Goal: Navigation & Orientation: Find specific page/section

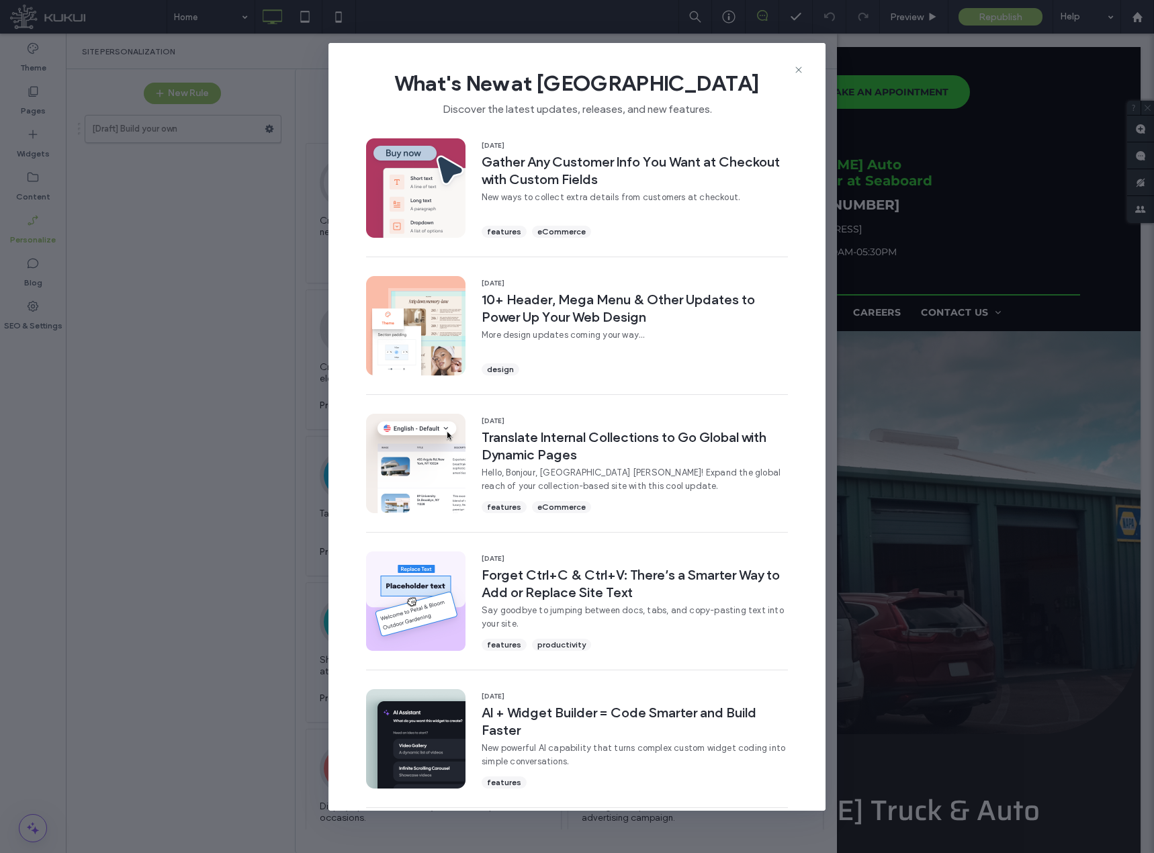
click at [799, 75] on span "What's New at [GEOGRAPHIC_DATA]" at bounding box center [577, 83] width 454 height 27
click at [797, 71] on use at bounding box center [798, 70] width 6 height 6
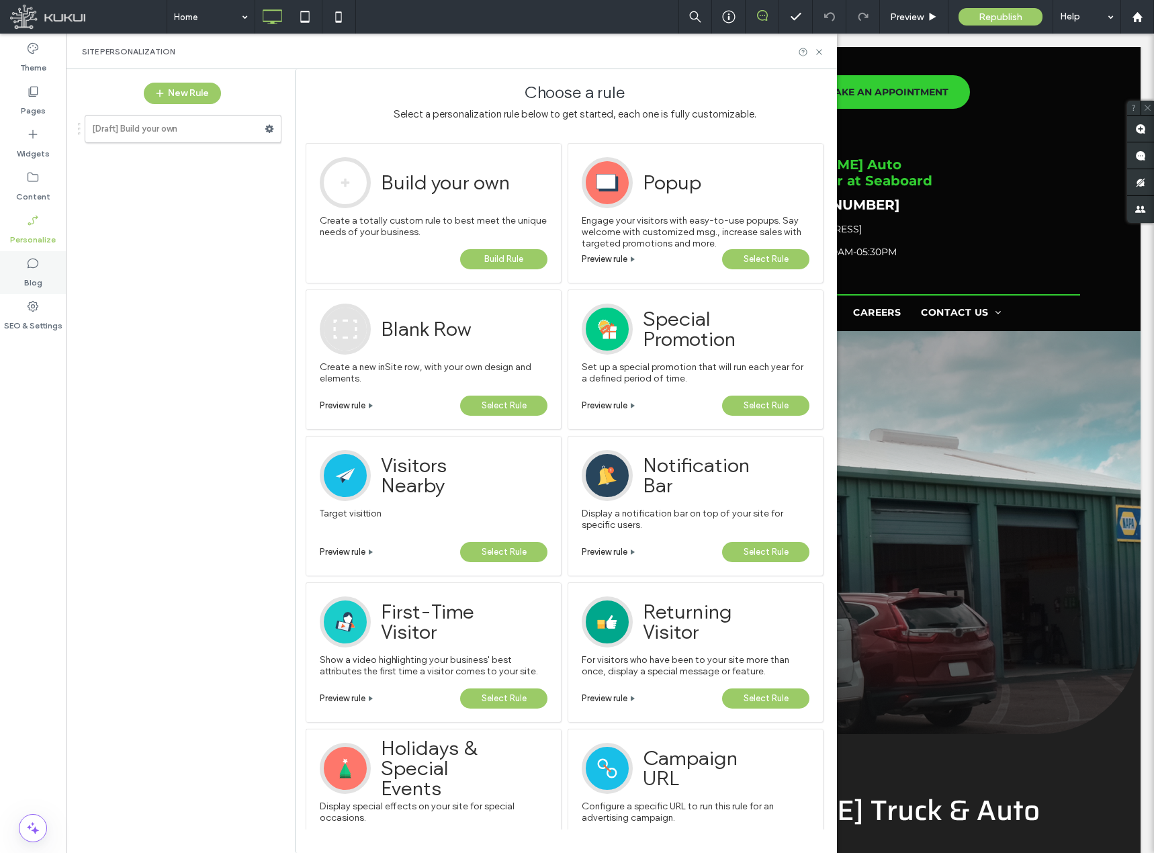
click at [31, 277] on label "Blog" at bounding box center [33, 279] width 18 height 19
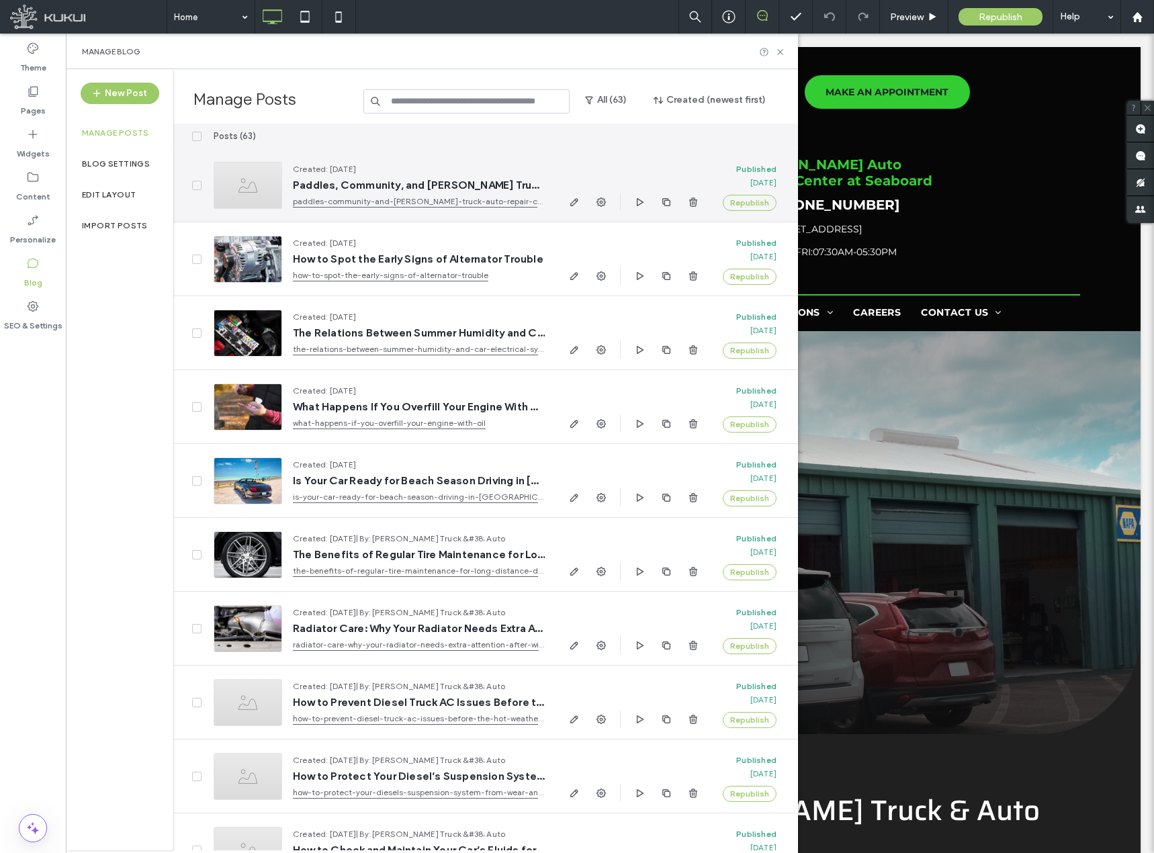
click at [259, 187] on div at bounding box center [248, 185] width 69 height 47
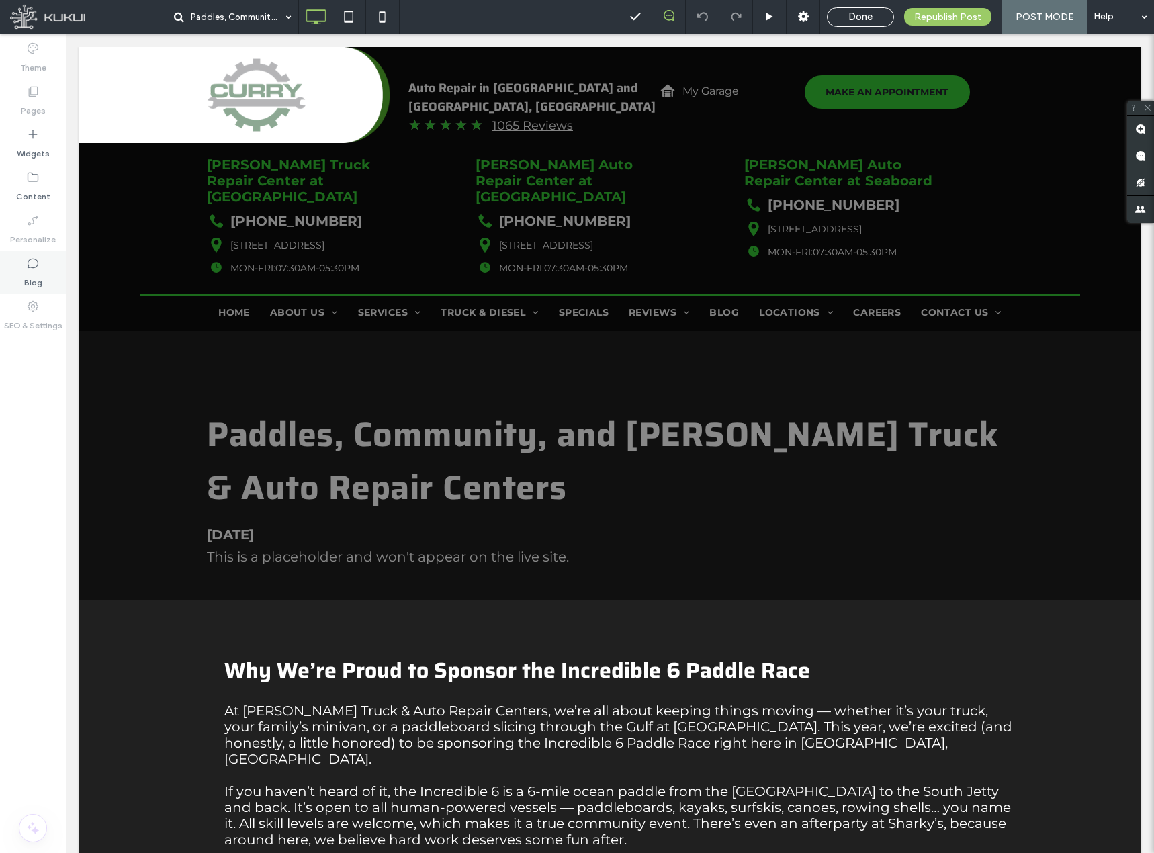
click at [26, 274] on label "Blog" at bounding box center [33, 279] width 18 height 19
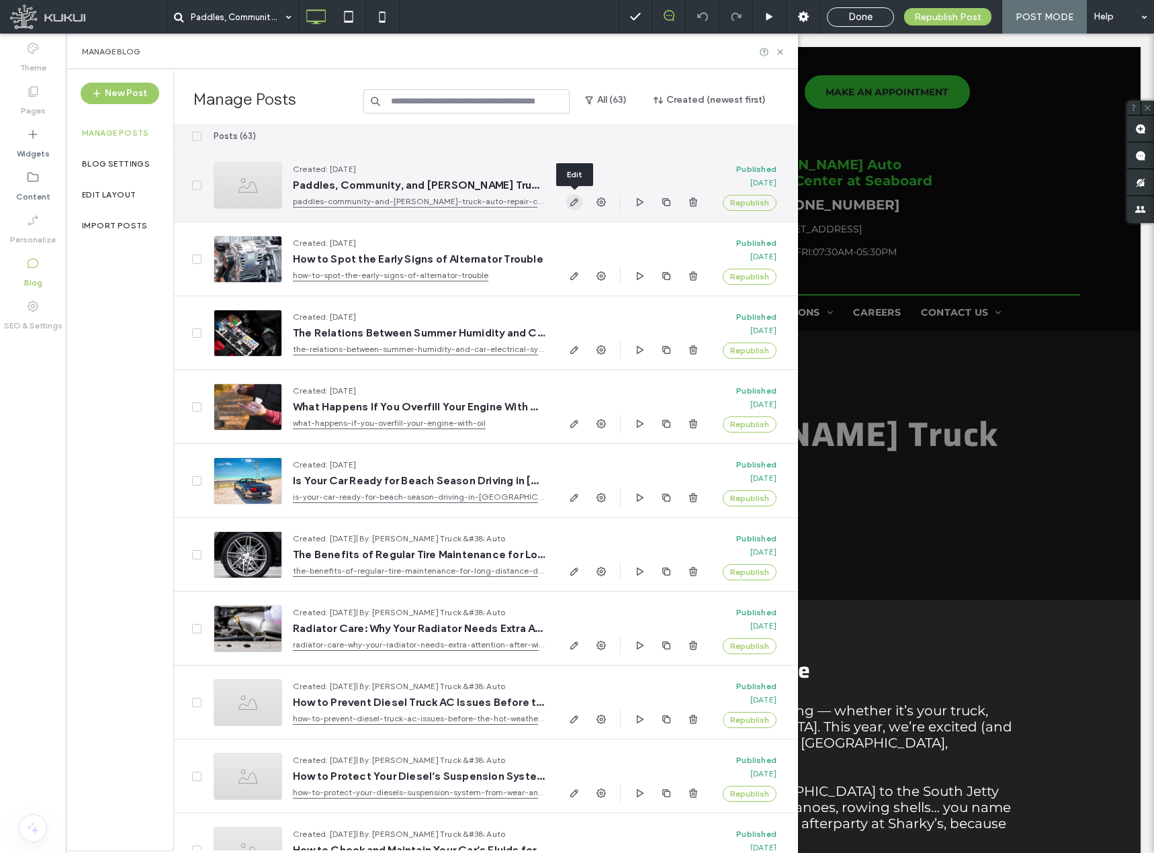
click at [576, 209] on span "button" at bounding box center [574, 202] width 16 height 16
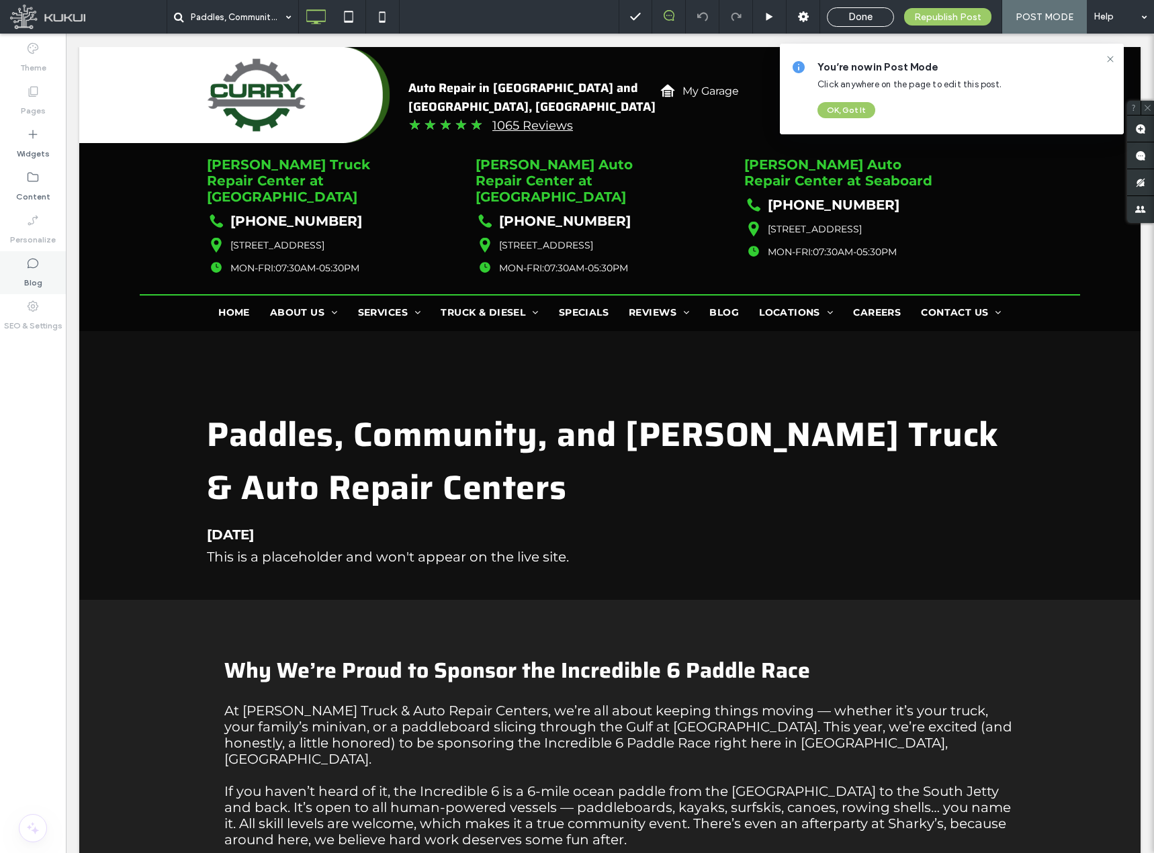
click at [33, 262] on icon at bounding box center [32, 263] width 13 height 13
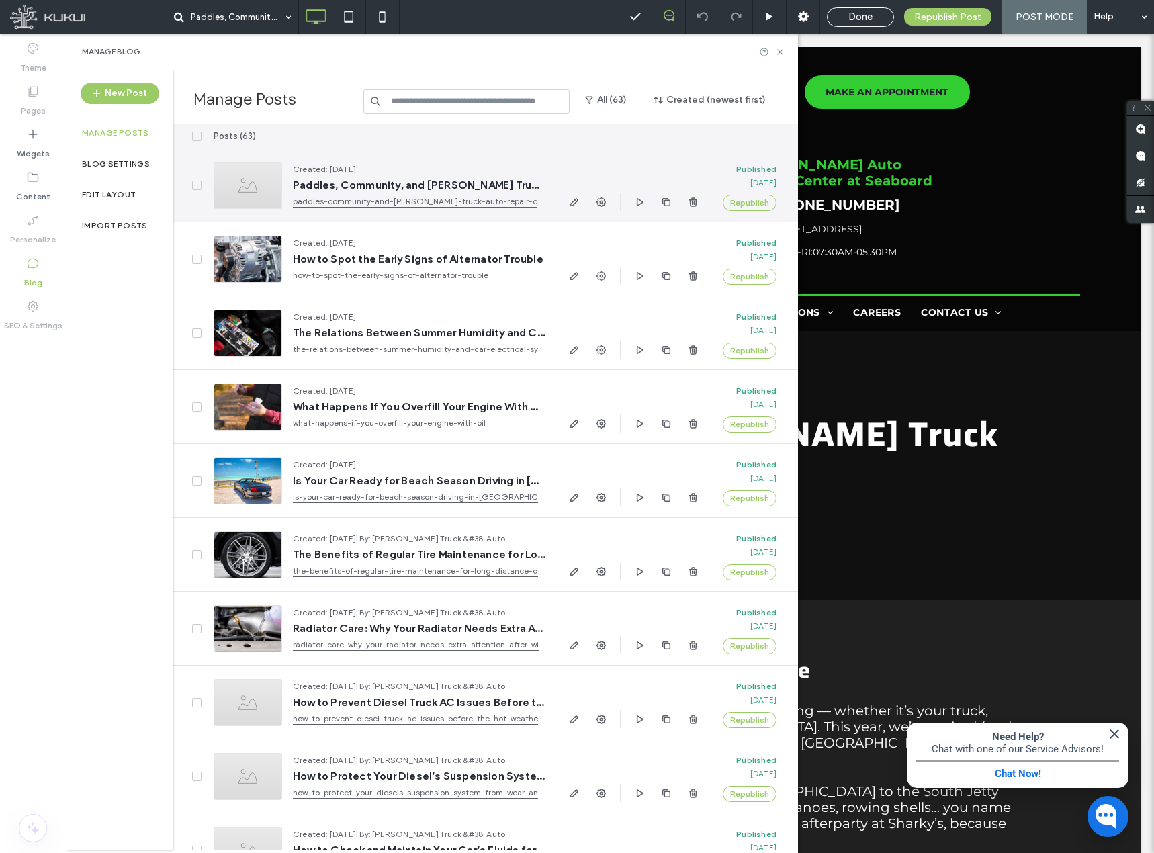
click at [243, 190] on div at bounding box center [248, 185] width 69 height 47
